Goal: Find contact information: Find contact information

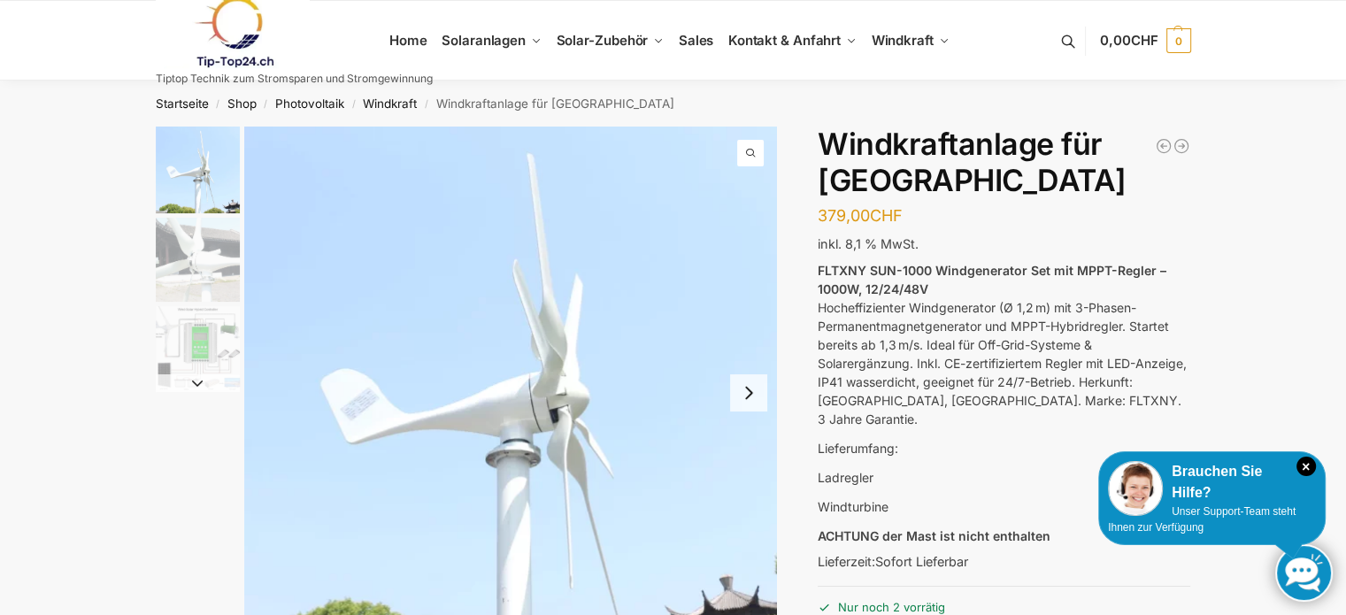
click at [748, 381] on button "Next slide" at bounding box center [748, 392] width 37 height 37
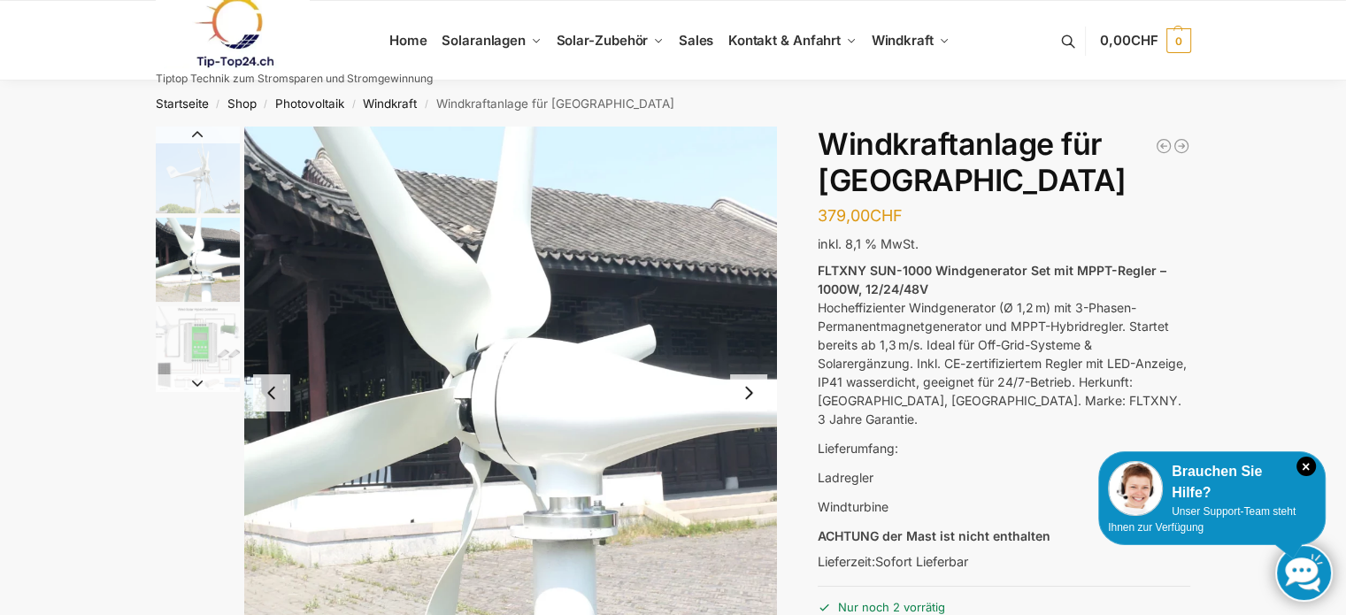
click at [749, 395] on button "Next slide" at bounding box center [748, 392] width 37 height 37
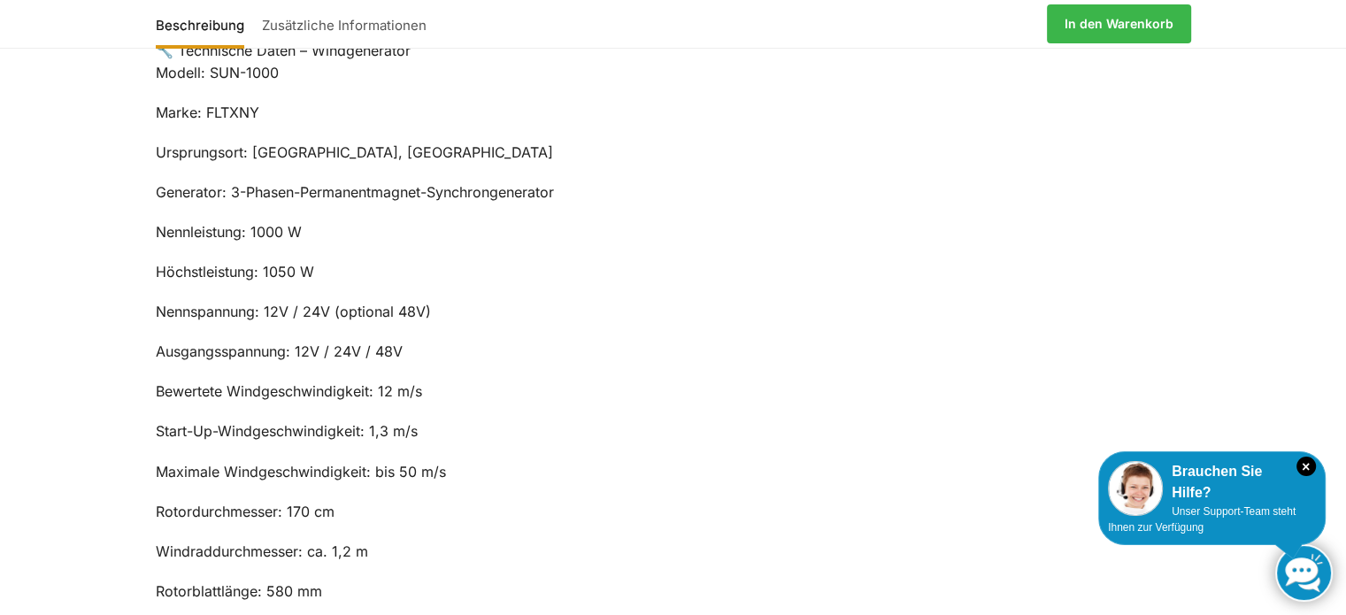
scroll to position [1062, 0]
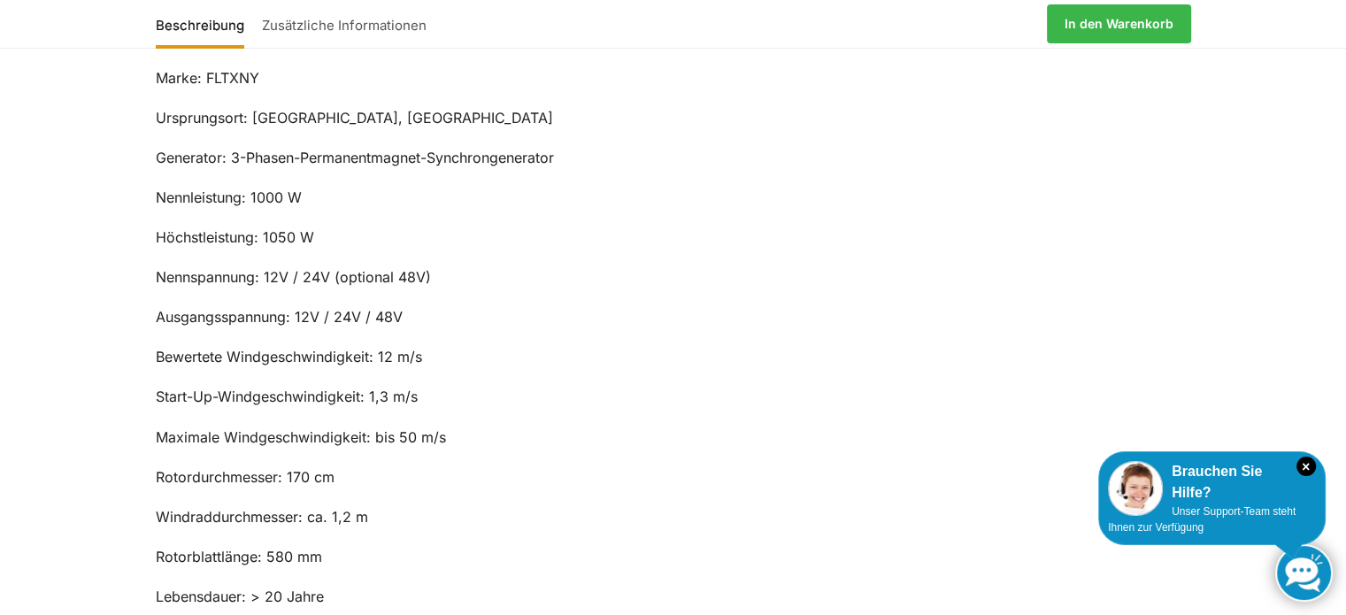
drag, startPoint x: 236, startPoint y: 275, endPoint x: 438, endPoint y: 507, distance: 307.3
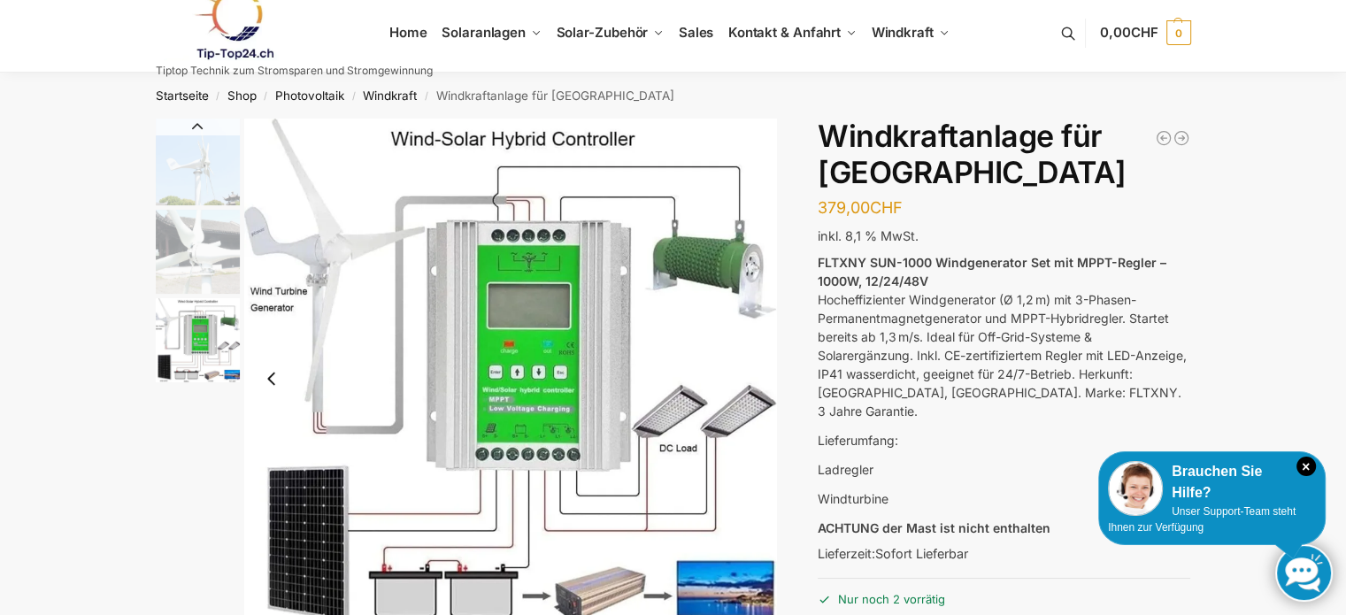
scroll to position [0, 0]
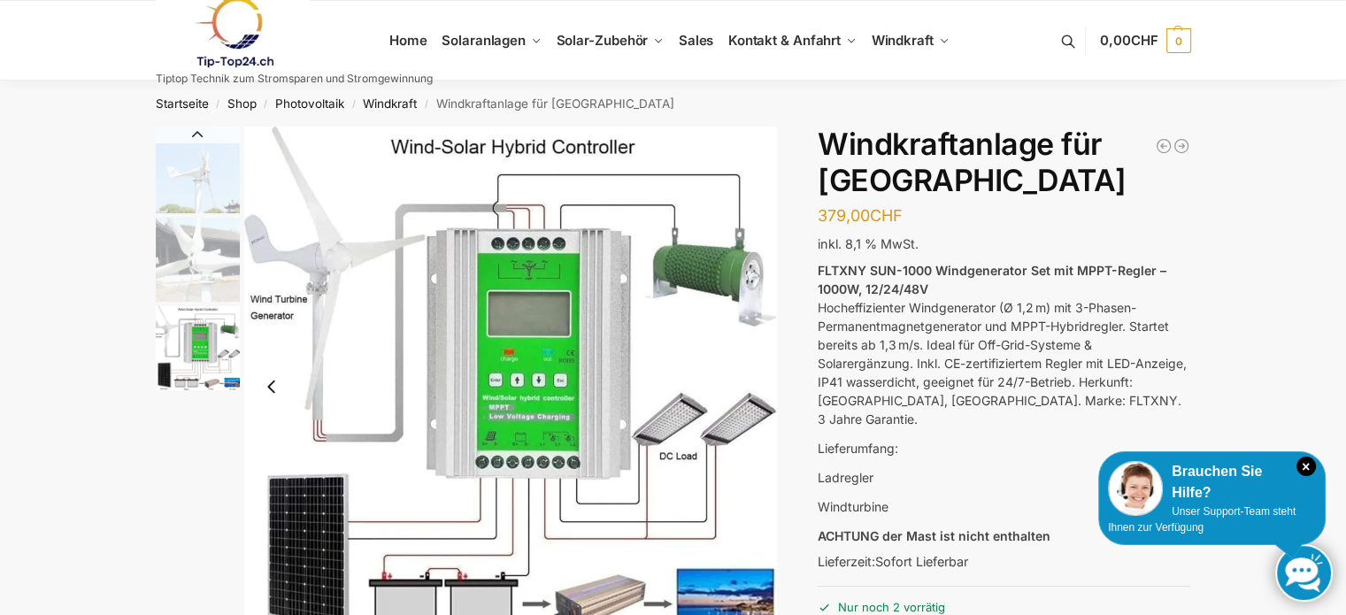
click at [411, 37] on link at bounding box center [294, 32] width 277 height 72
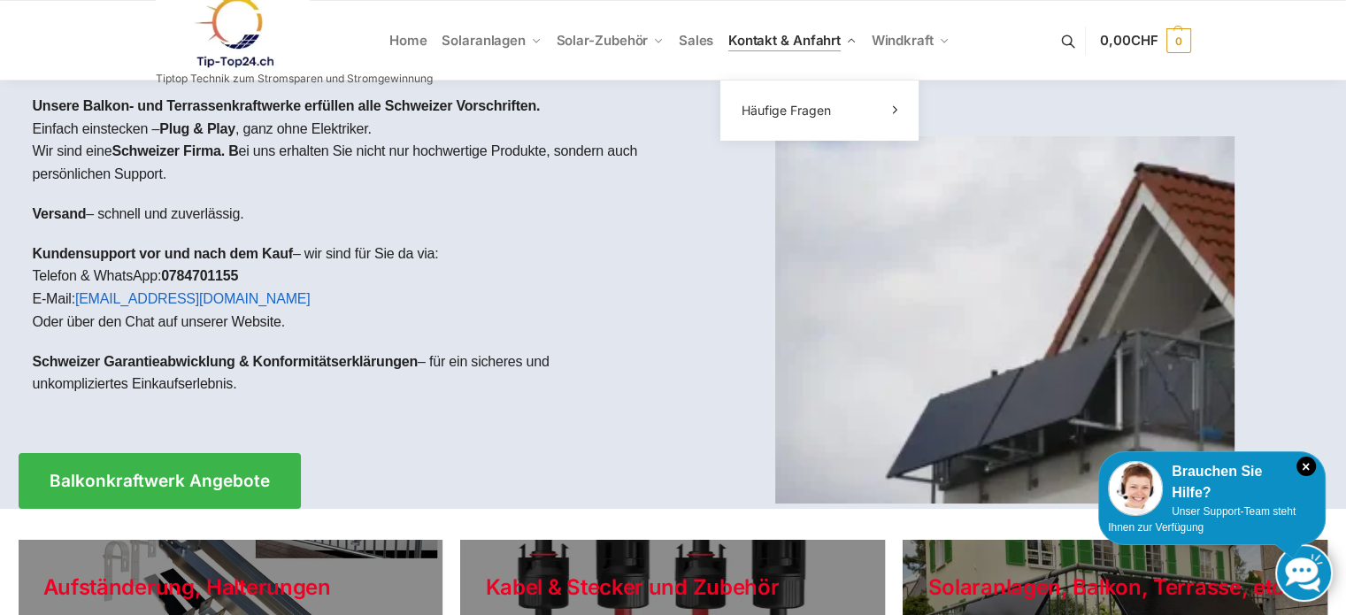
click at [782, 36] on span "Kontakt & Anfahrt" at bounding box center [784, 40] width 112 height 17
